Goal: Complete application form: Complete application form

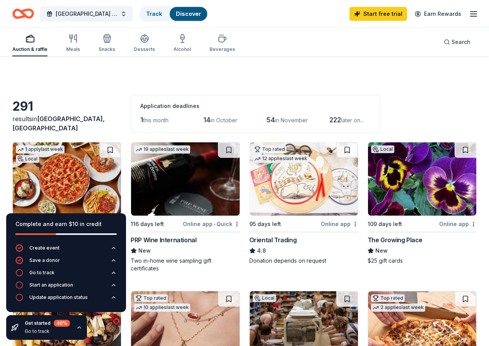
scroll to position [502, 0]
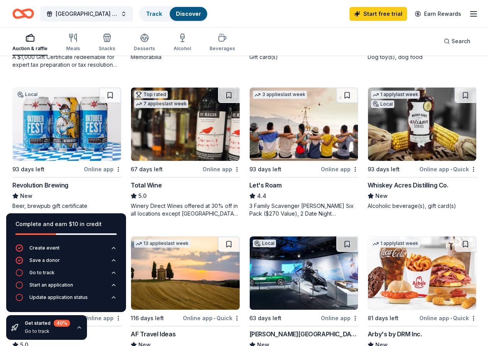
click at [121, 236] on div "Top rated 6 applies last week 109 days left Online app Portillo's 5.0 Food, gif…" at bounding box center [66, 297] width 109 height 123
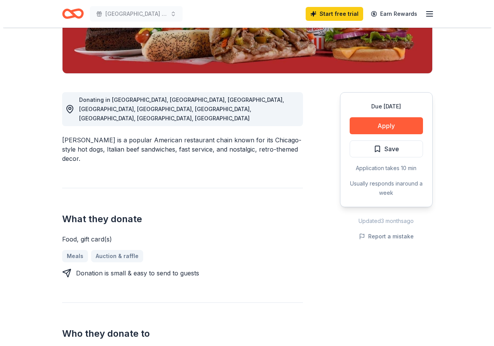
scroll to position [154, 0]
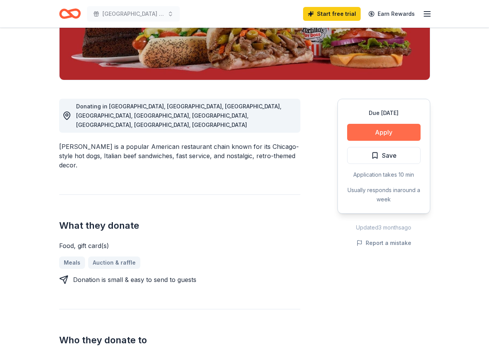
click at [388, 137] on button "Apply" at bounding box center [383, 132] width 73 height 17
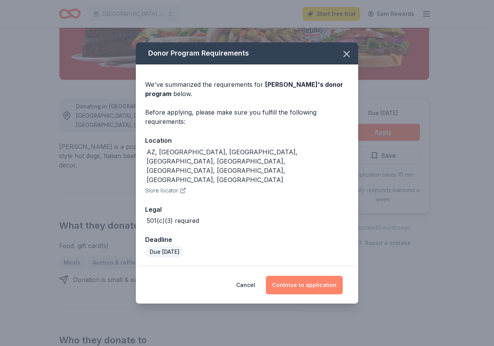
click at [300, 276] on button "Continue to application" at bounding box center [304, 285] width 77 height 19
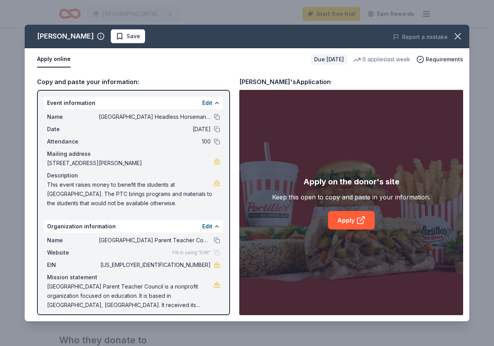
scroll to position [5, 0]
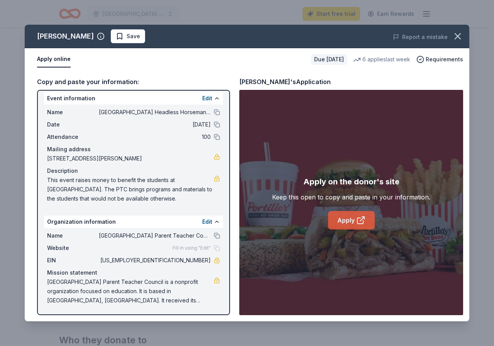
click at [348, 224] on link "Apply" at bounding box center [351, 220] width 47 height 19
click at [176, 259] on span "[US_EMPLOYER_IDENTIFICATION_NUMBER]" at bounding box center [155, 260] width 112 height 9
click at [181, 262] on span "[US_EMPLOYER_IDENTIFICATION_NUMBER]" at bounding box center [155, 260] width 112 height 9
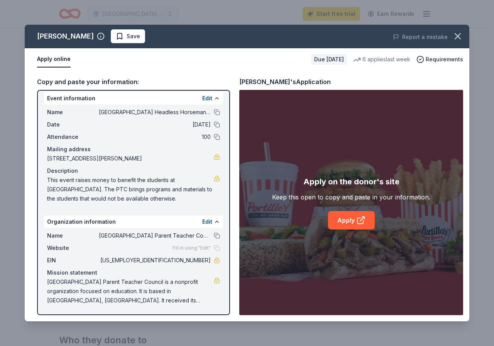
click at [181, 262] on span "[US_EMPLOYER_IDENTIFICATION_NUMBER]" at bounding box center [155, 260] width 112 height 9
drag, startPoint x: 171, startPoint y: 262, endPoint x: 207, endPoint y: 262, distance: 35.5
click at [207, 262] on div "EIN [US_EMPLOYER_IDENTIFICATION_NUMBER]" at bounding box center [133, 260] width 173 height 9
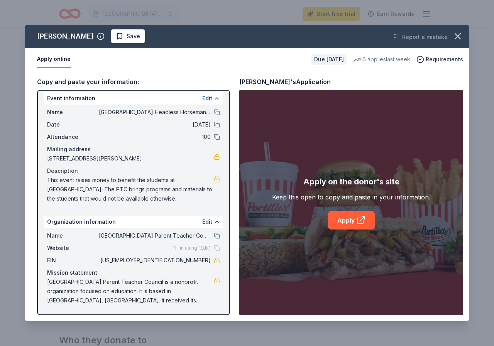
drag, startPoint x: 171, startPoint y: 261, endPoint x: 190, endPoint y: 261, distance: 18.9
click at [190, 261] on span "[US_EMPLOYER_IDENTIFICATION_NUMBER]" at bounding box center [155, 260] width 112 height 9
drag, startPoint x: 49, startPoint y: 178, endPoint x: 78, endPoint y: 197, distance: 34.6
click at [78, 197] on span "This event raises money to benefit the students at [GEOGRAPHIC_DATA]. The PTC b…" at bounding box center [130, 190] width 167 height 28
click at [80, 191] on span "This event raises money to benefit the students at [GEOGRAPHIC_DATA]. The PTC b…" at bounding box center [130, 190] width 167 height 28
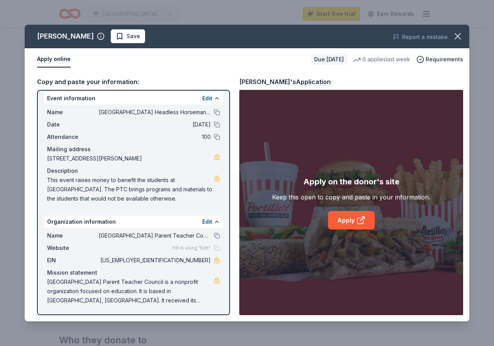
click at [80, 191] on span "This event raises money to benefit the students at [GEOGRAPHIC_DATA]. The PTC b…" at bounding box center [130, 190] width 167 height 28
drag, startPoint x: 80, startPoint y: 191, endPoint x: 71, endPoint y: 192, distance: 9.3
click at [71, 192] on span "This event raises money to benefit the students at [GEOGRAPHIC_DATA]. The PTC b…" at bounding box center [130, 190] width 167 height 28
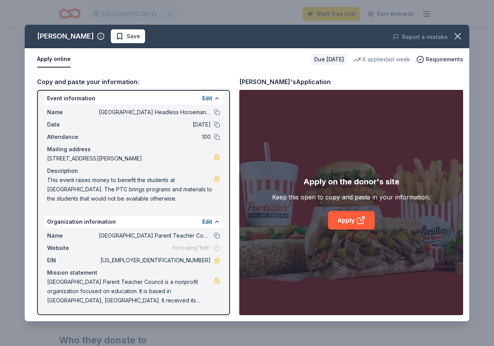
click at [71, 192] on span "This event raises money to benefit the students at [GEOGRAPHIC_DATA]. The PTC b…" at bounding box center [130, 190] width 167 height 28
drag, startPoint x: 181, startPoint y: 199, endPoint x: 59, endPoint y: 181, distance: 123.0
click at [59, 181] on span "This event raises money to benefit the students at [GEOGRAPHIC_DATA]. The PTC b…" at bounding box center [130, 190] width 167 height 28
